Goal: Navigation & Orientation: Find specific page/section

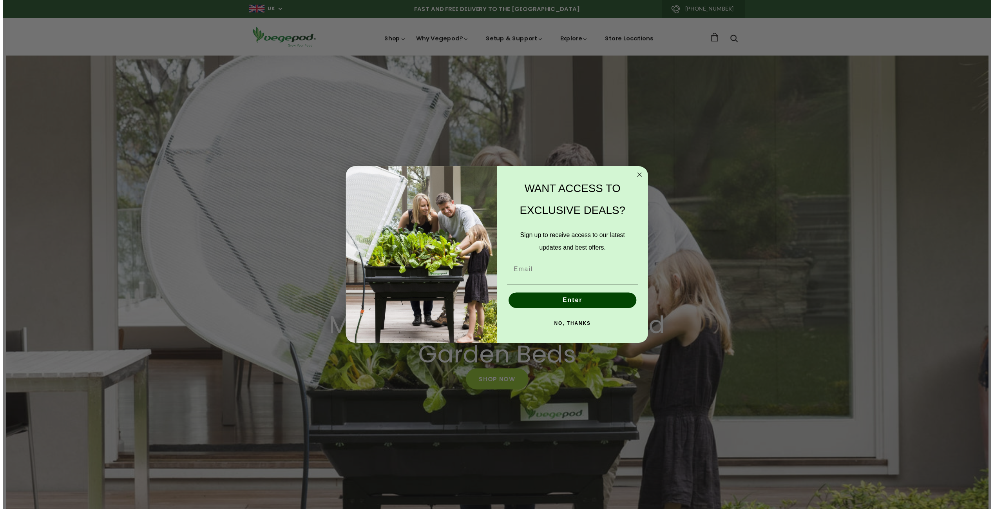
scroll to position [0, 195]
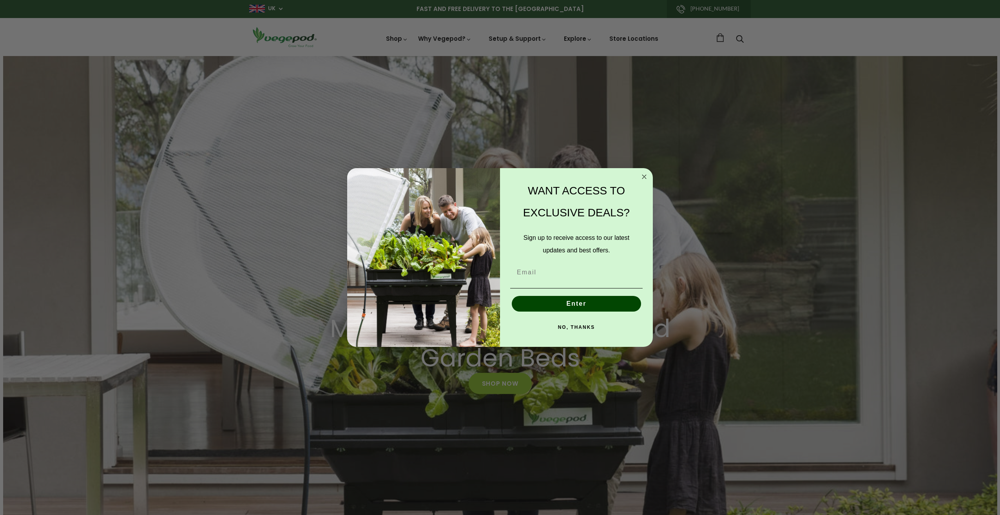
click at [645, 177] on icon "Close dialog" at bounding box center [644, 177] width 4 height 4
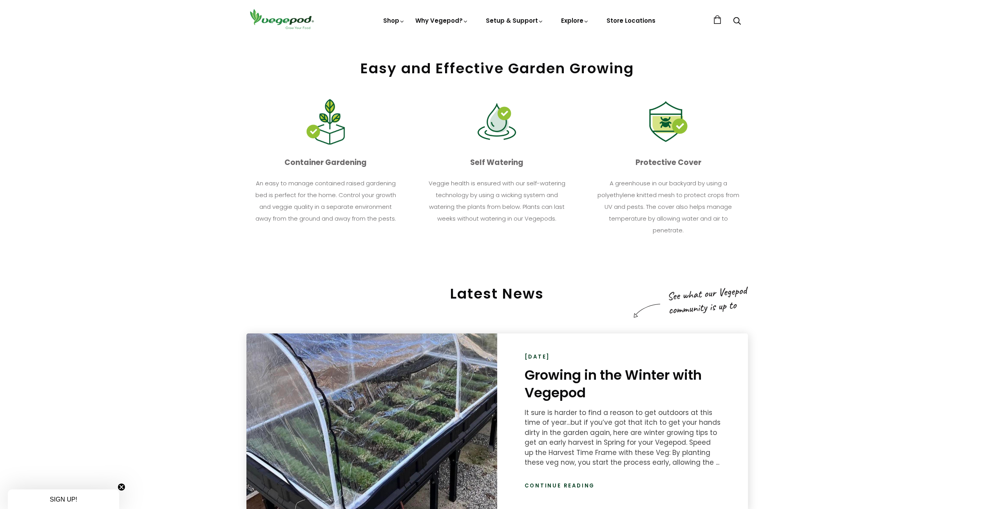
scroll to position [0, 0]
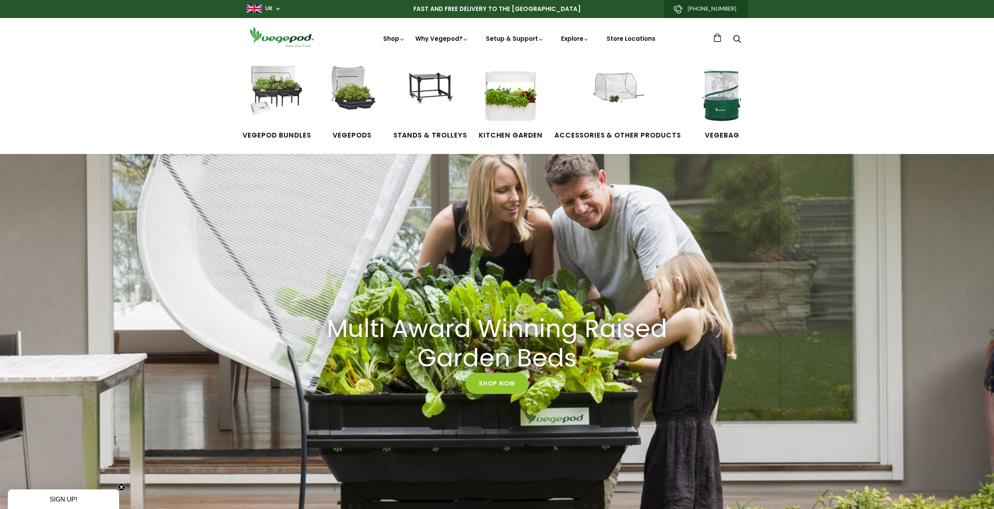
click at [394, 40] on link "Shop" at bounding box center [394, 49] width 22 height 30
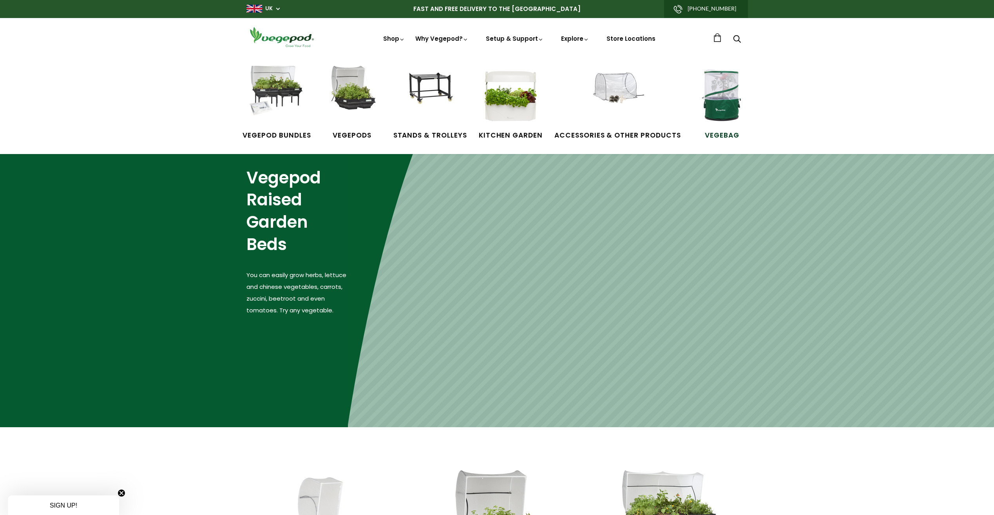
click at [724, 85] on img at bounding box center [721, 95] width 59 height 59
